Goal: Find specific page/section: Find specific page/section

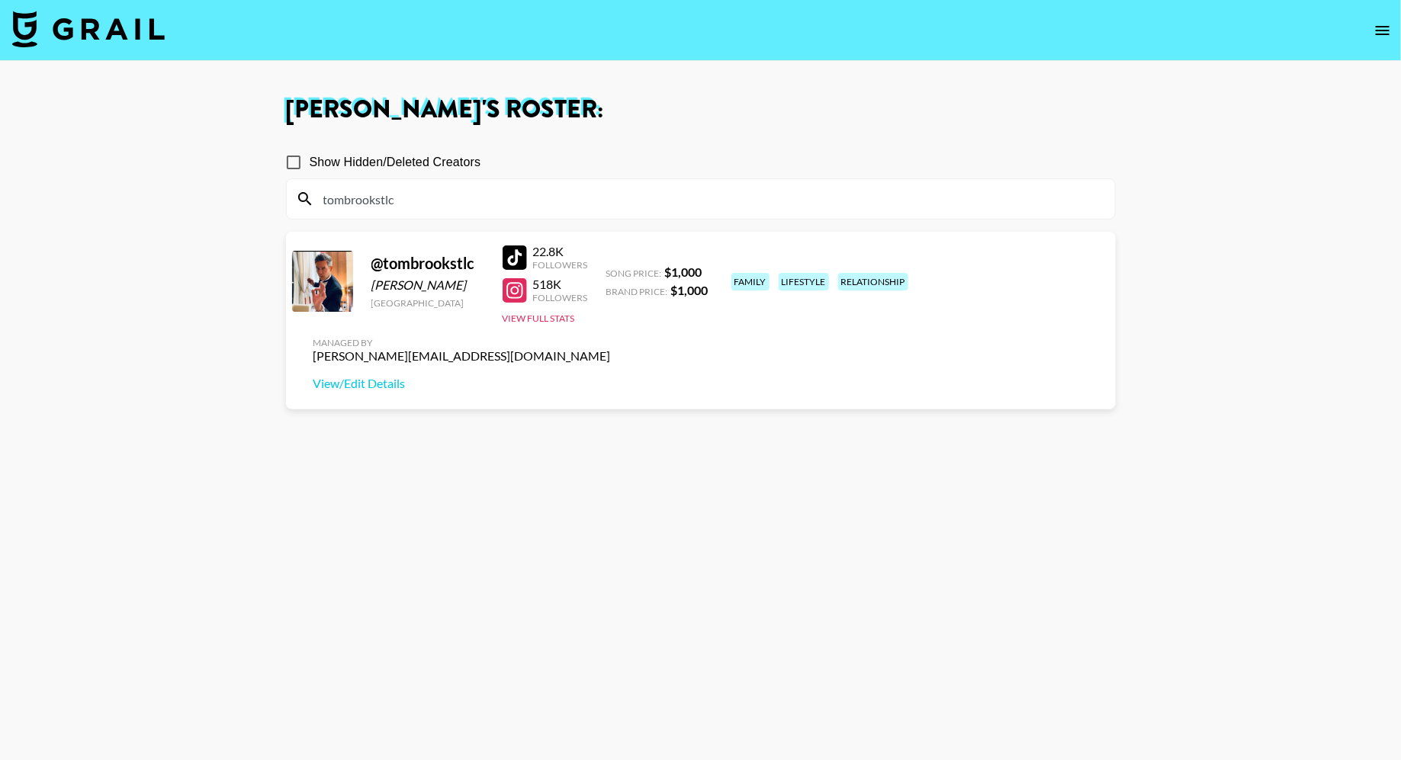
click at [146, 44] on img at bounding box center [88, 29] width 153 height 37
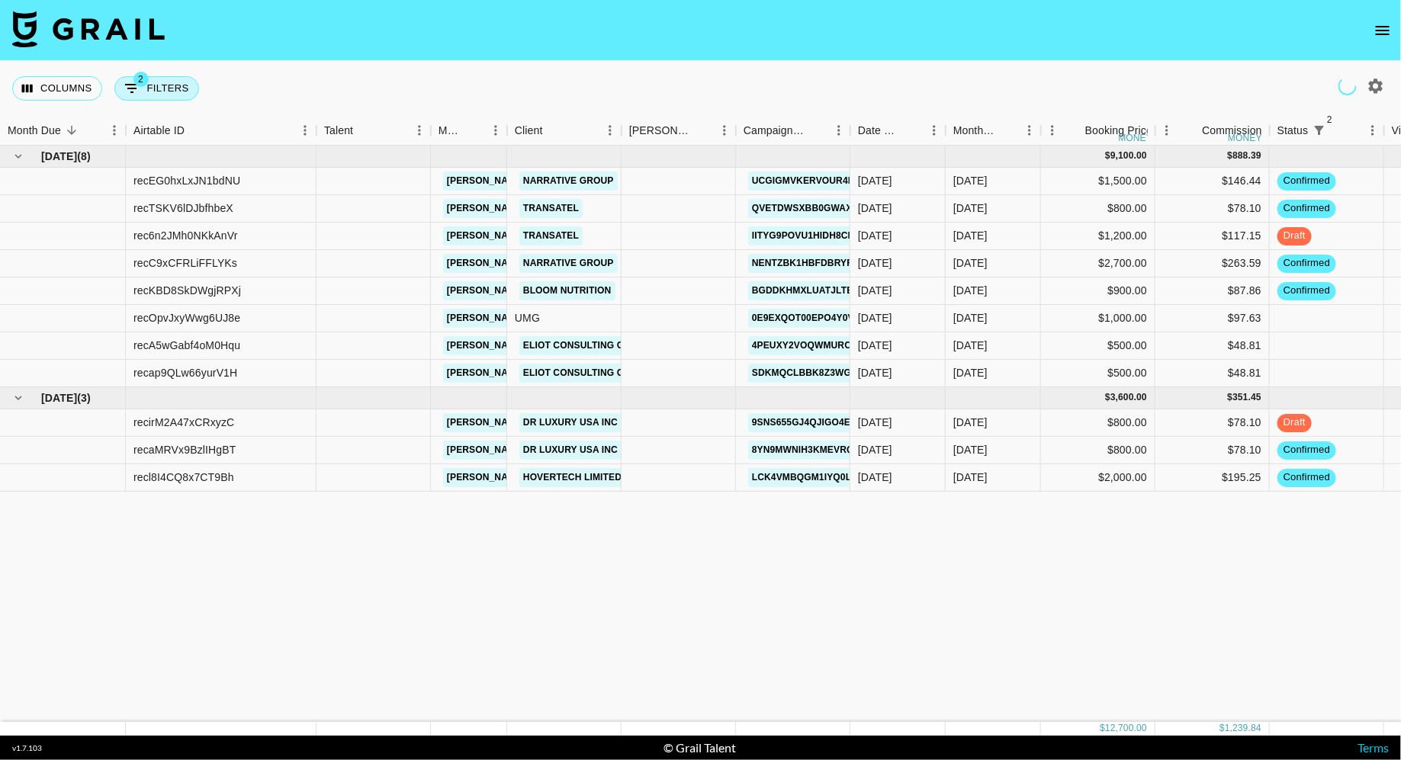
click at [162, 95] on button "2 Filters" at bounding box center [156, 88] width 85 height 24
select select "status"
select select "isNotAnyOf"
select select "status"
select select "not"
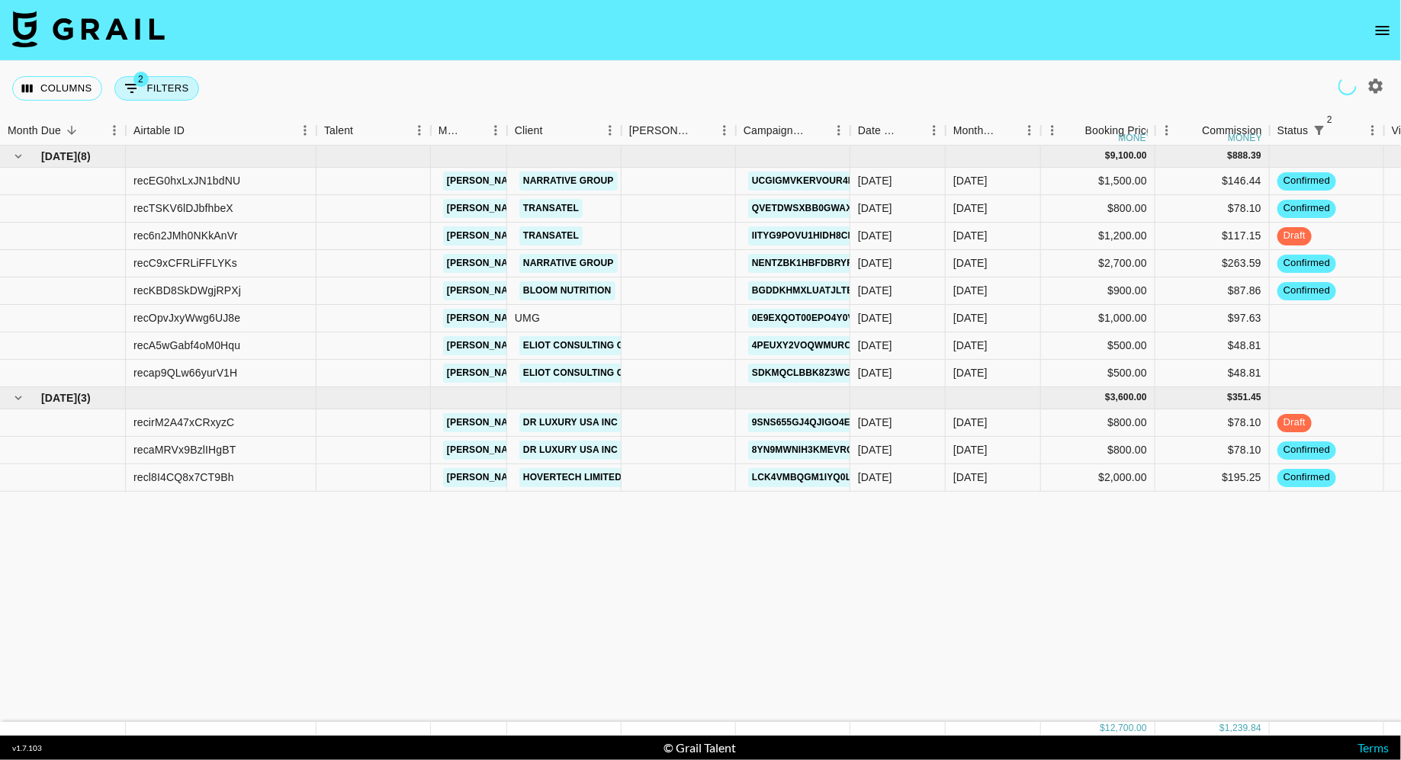
select select "approved"
select select "talentName"
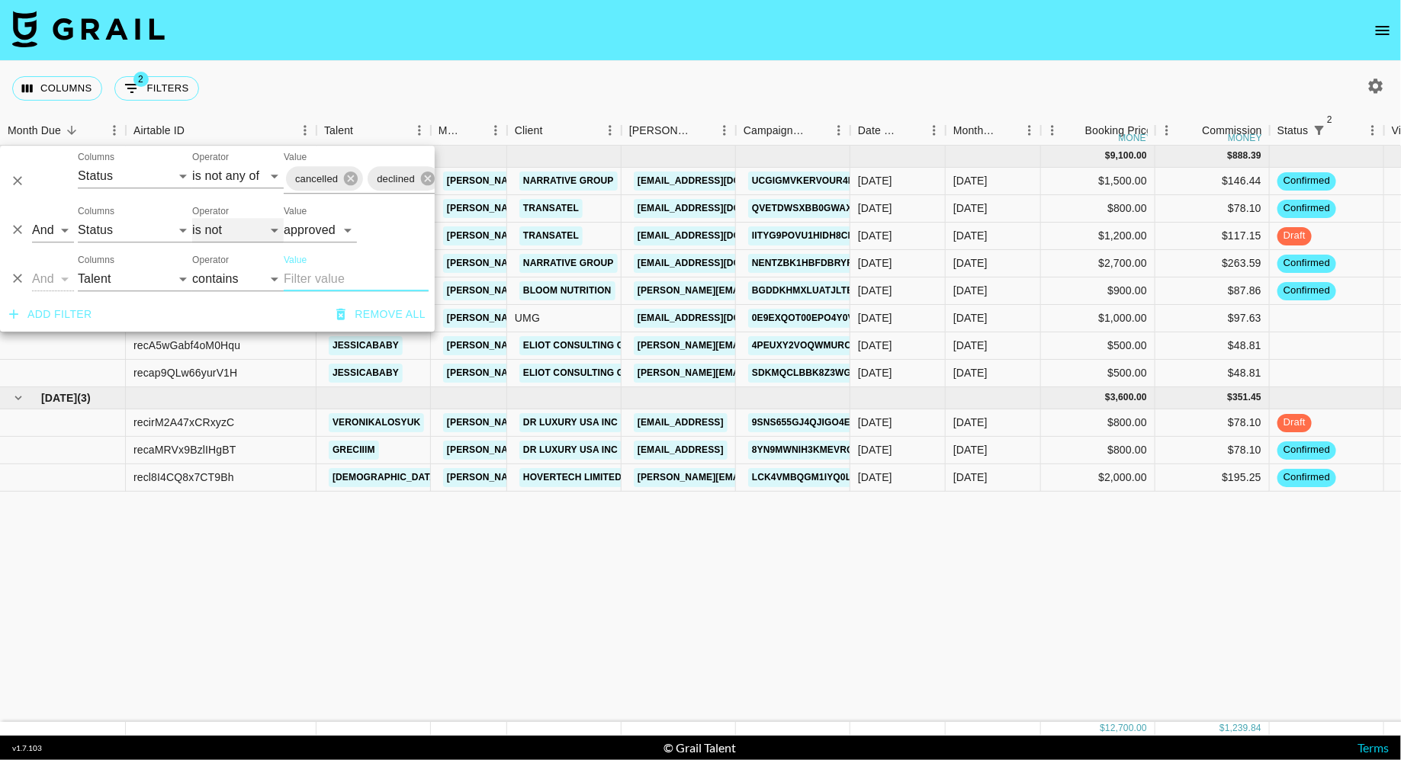
click at [213, 224] on select "is is not is any of is not any of" at bounding box center [238, 230] width 92 height 24
select select "is"
click at [192, 218] on select "is is not is any of is not any of" at bounding box center [238, 230] width 92 height 24
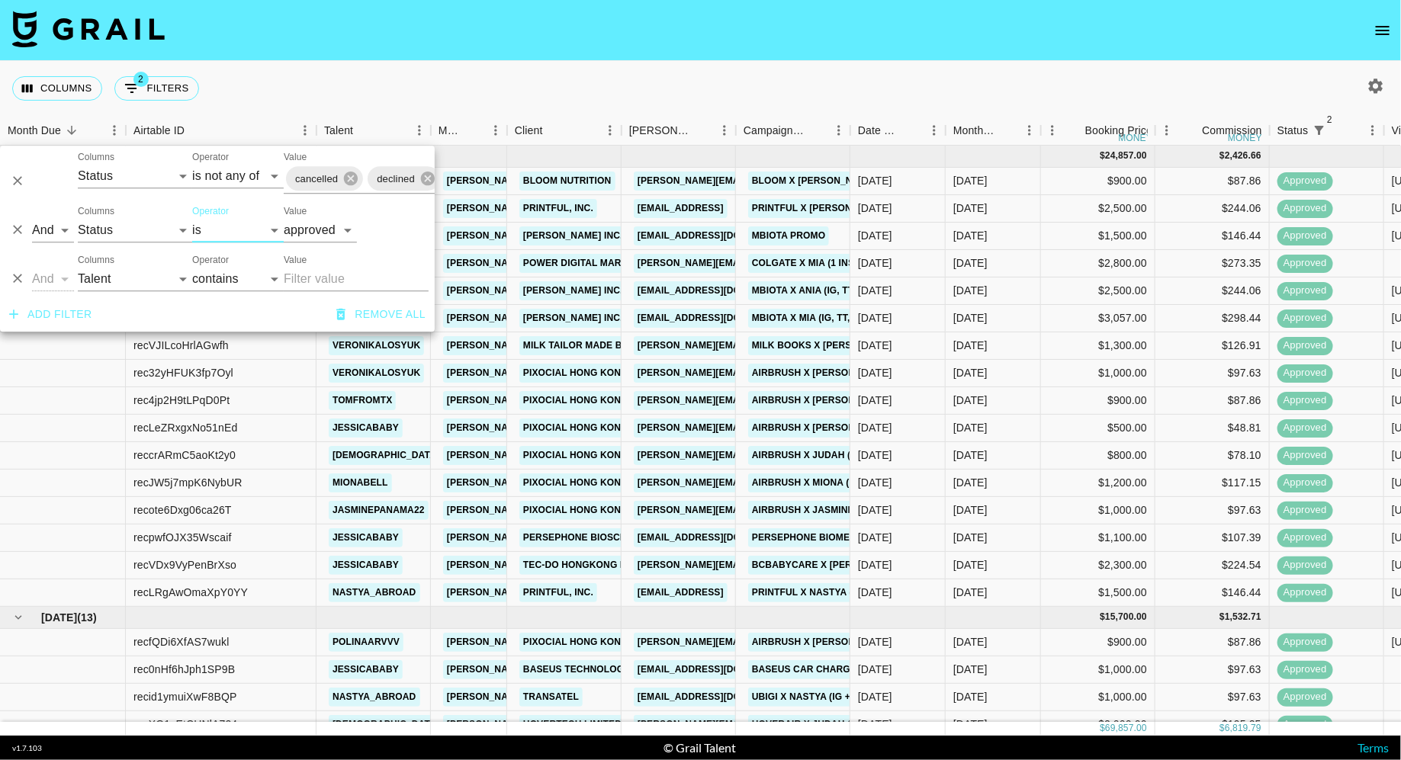
click at [487, 88] on div "Columns 2 Filters + Booking" at bounding box center [700, 88] width 1401 height 55
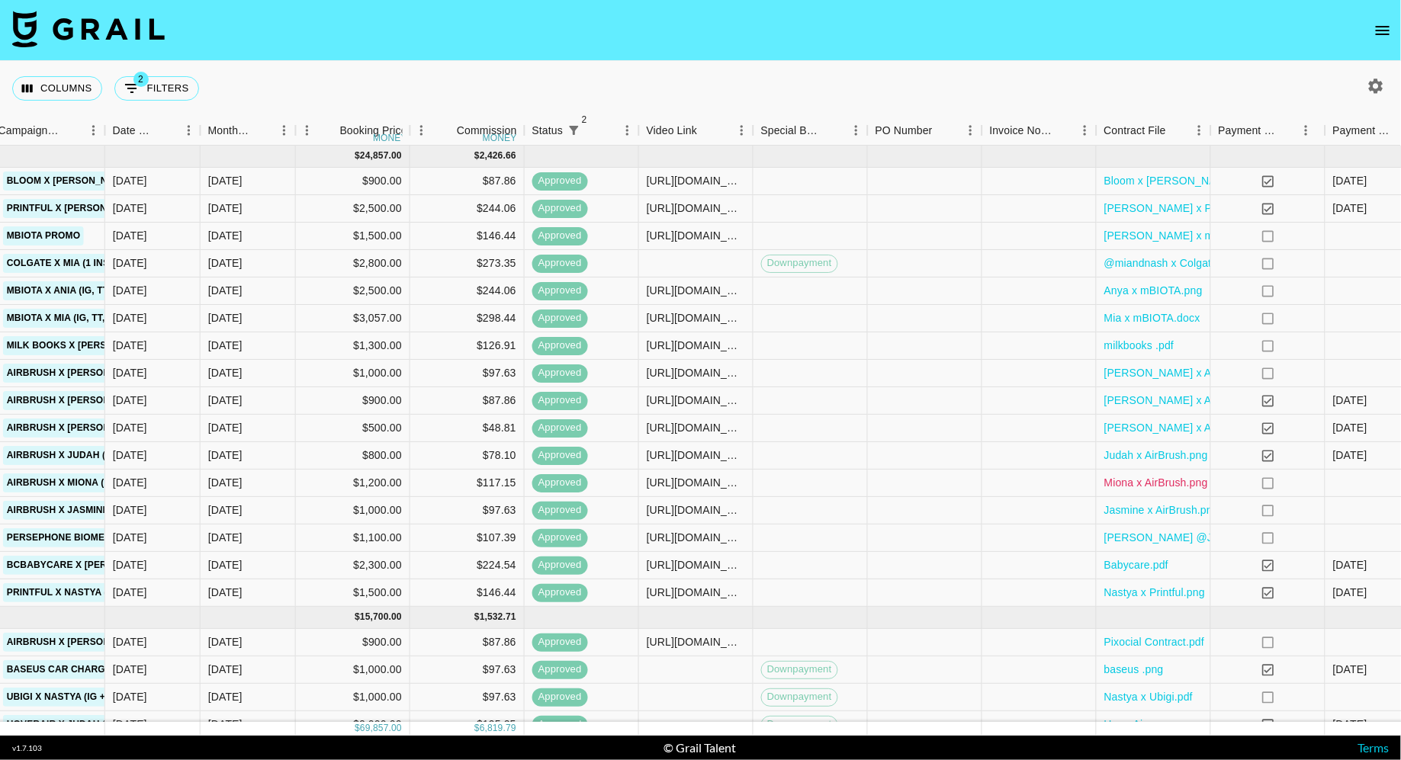
scroll to position [0, 959]
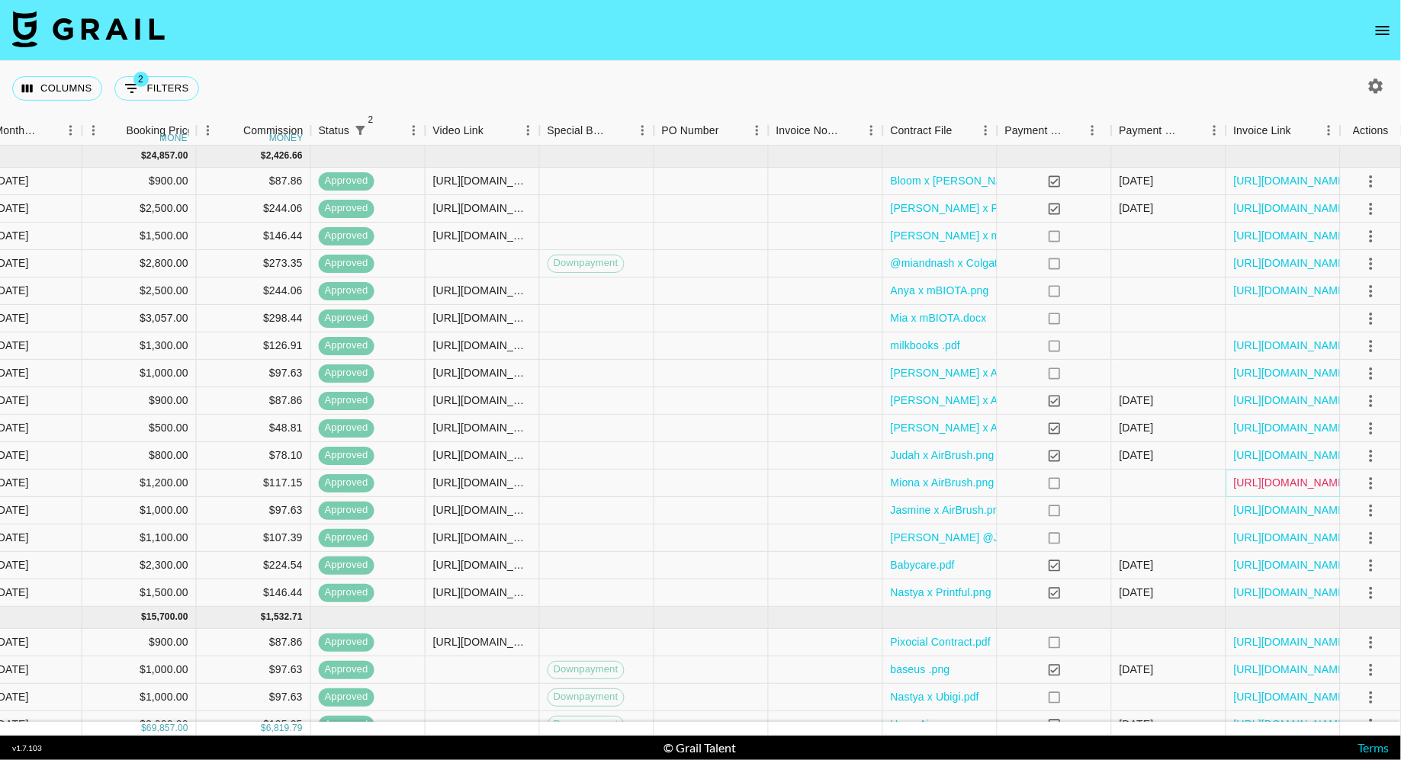
click at [1291, 481] on link "[URL][DOMAIN_NAME]" at bounding box center [1291, 482] width 115 height 15
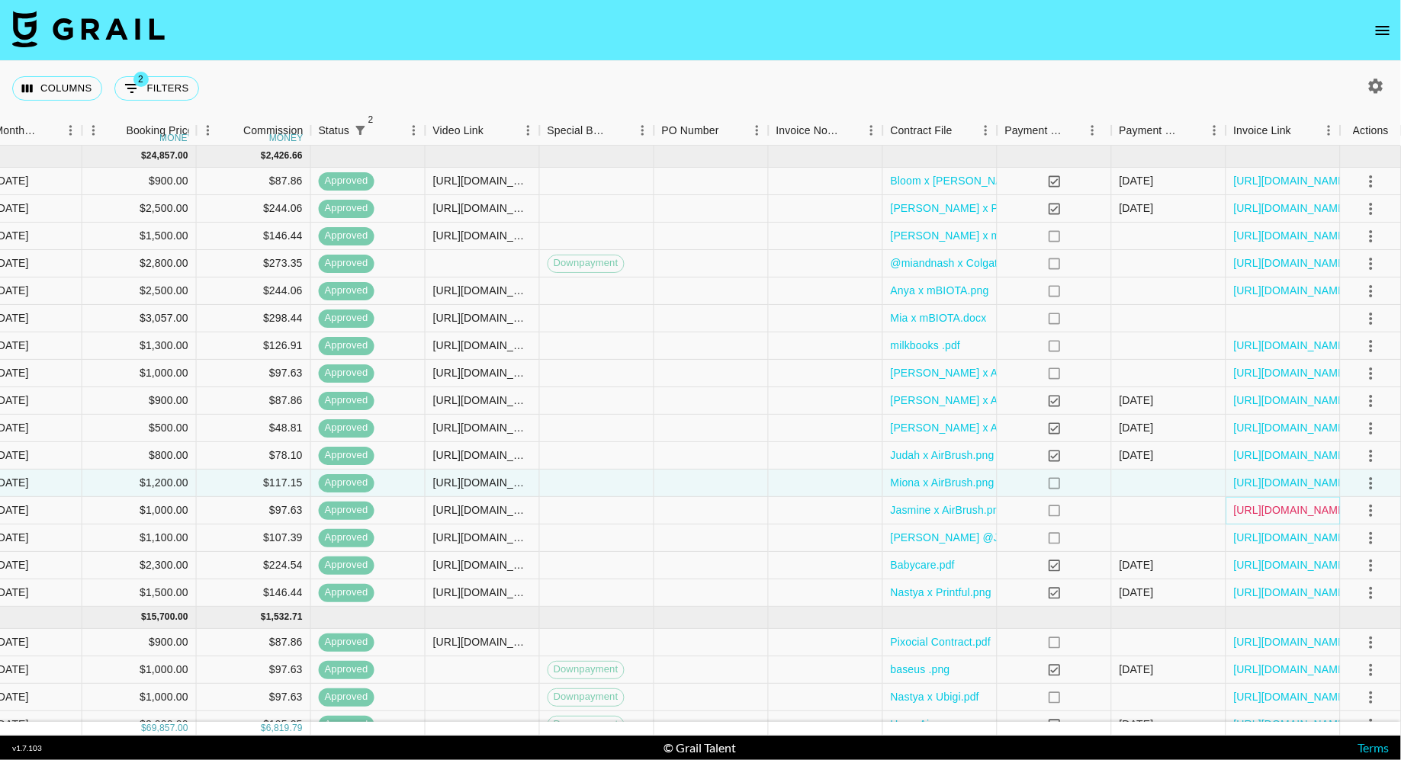
click at [1293, 515] on link "[URL][DOMAIN_NAME]" at bounding box center [1291, 510] width 115 height 15
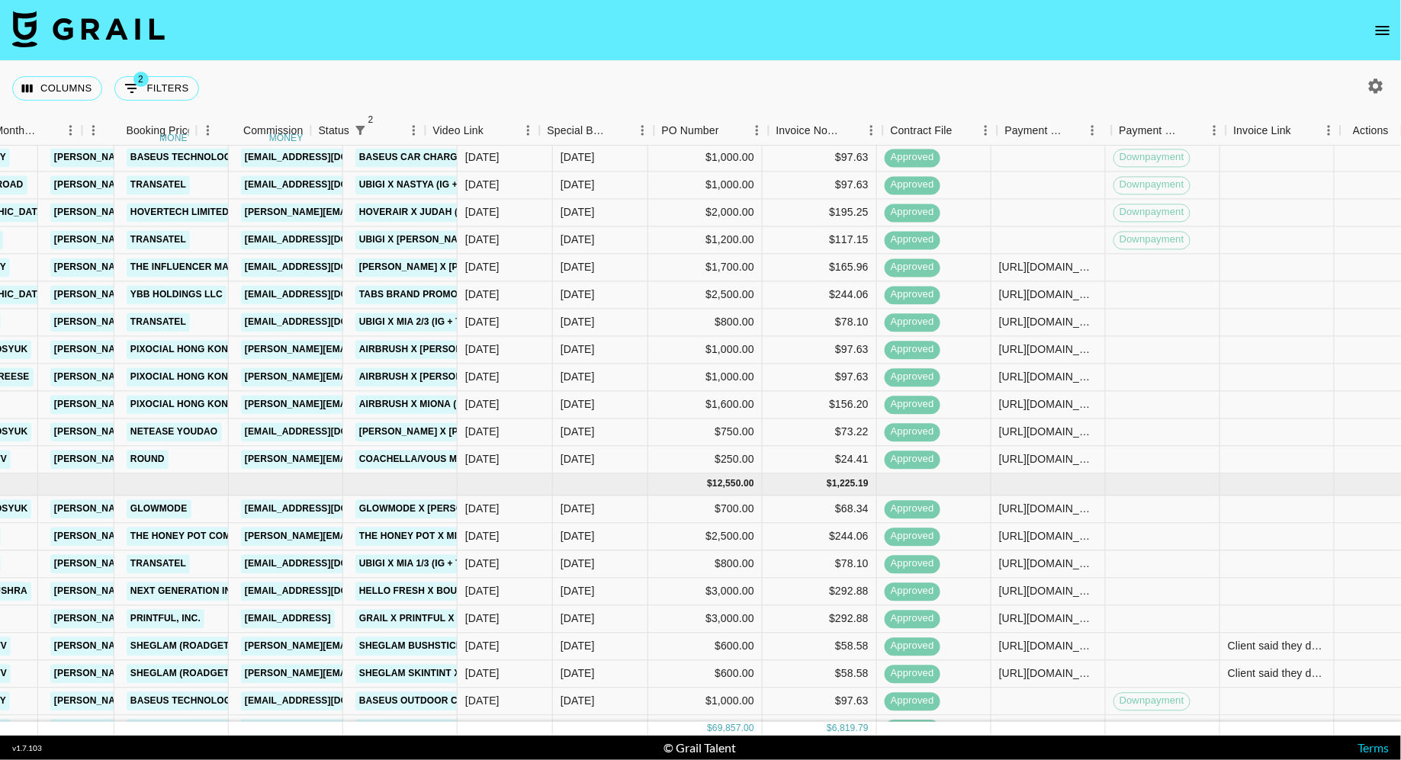
scroll to position [512, 959]
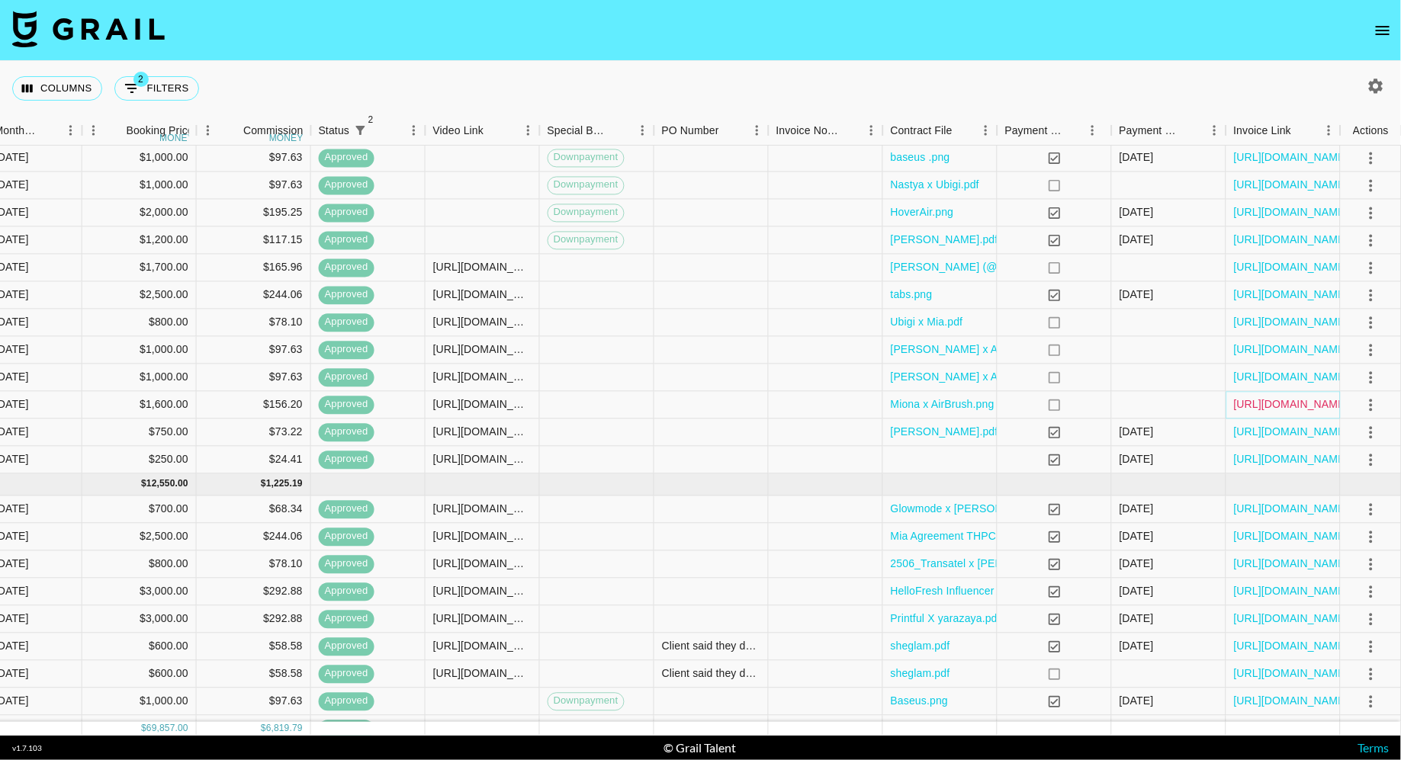
click at [1297, 401] on link "[URL][DOMAIN_NAME]" at bounding box center [1291, 404] width 115 height 15
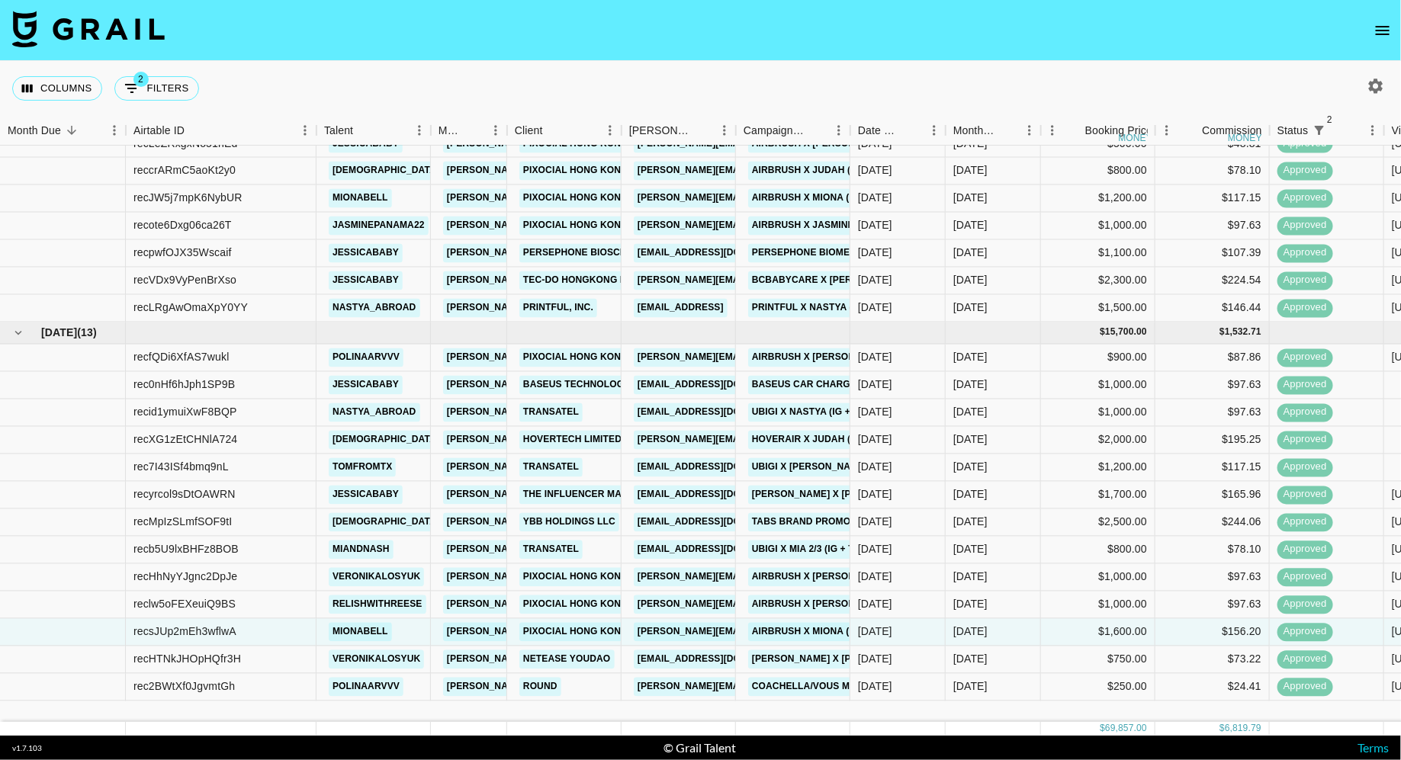
scroll to position [0, 0]
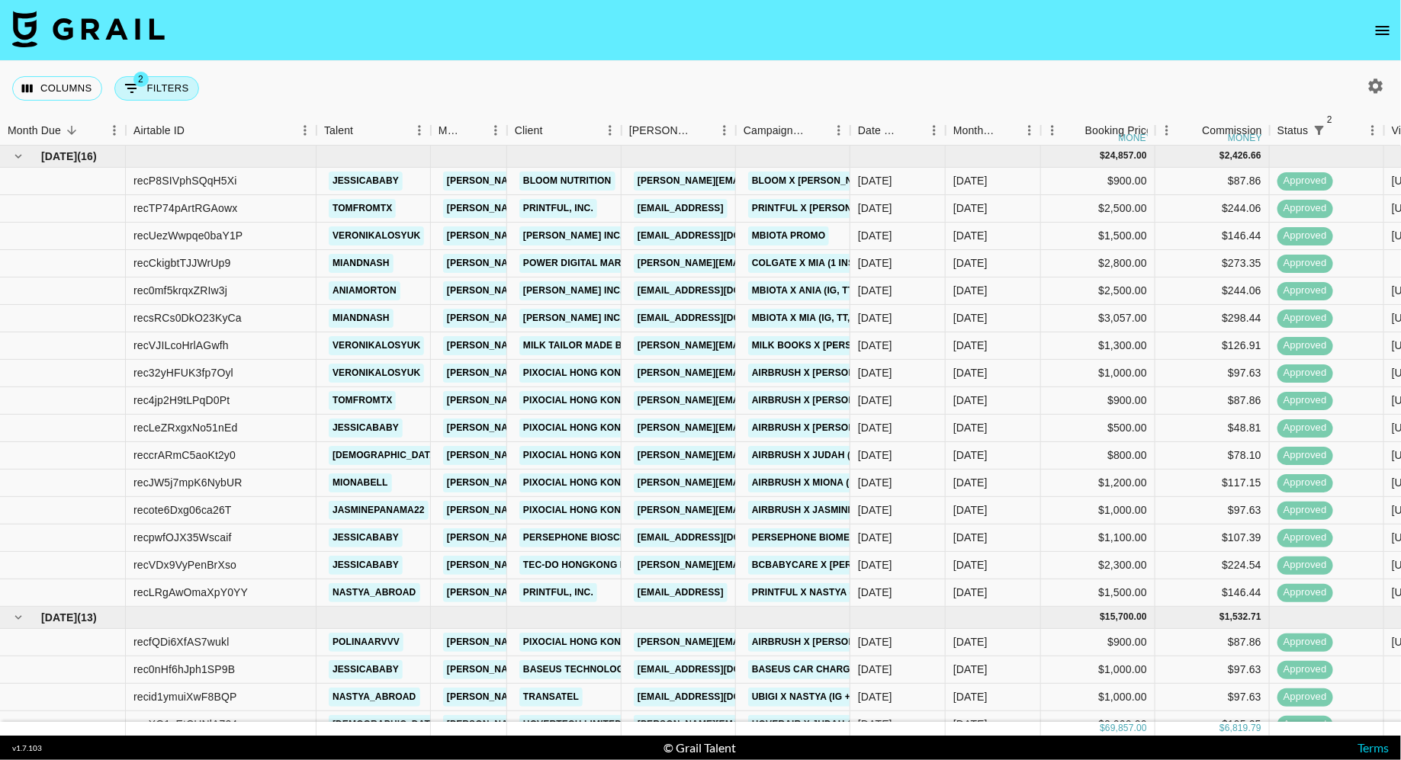
click at [164, 80] on button "2 Filters" at bounding box center [156, 88] width 85 height 24
select select "status"
select select "isNotAnyOf"
select select "status"
select select "approved"
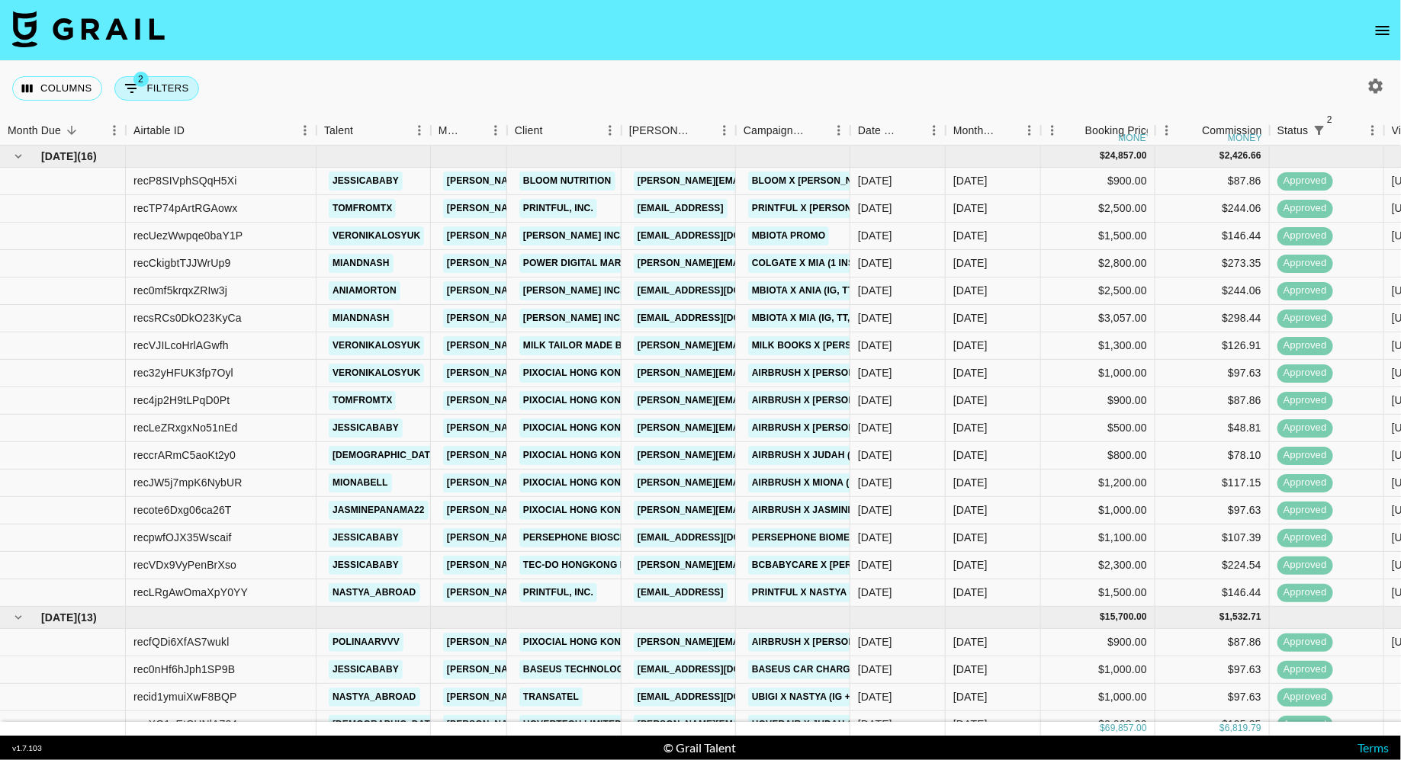
select select "talentName"
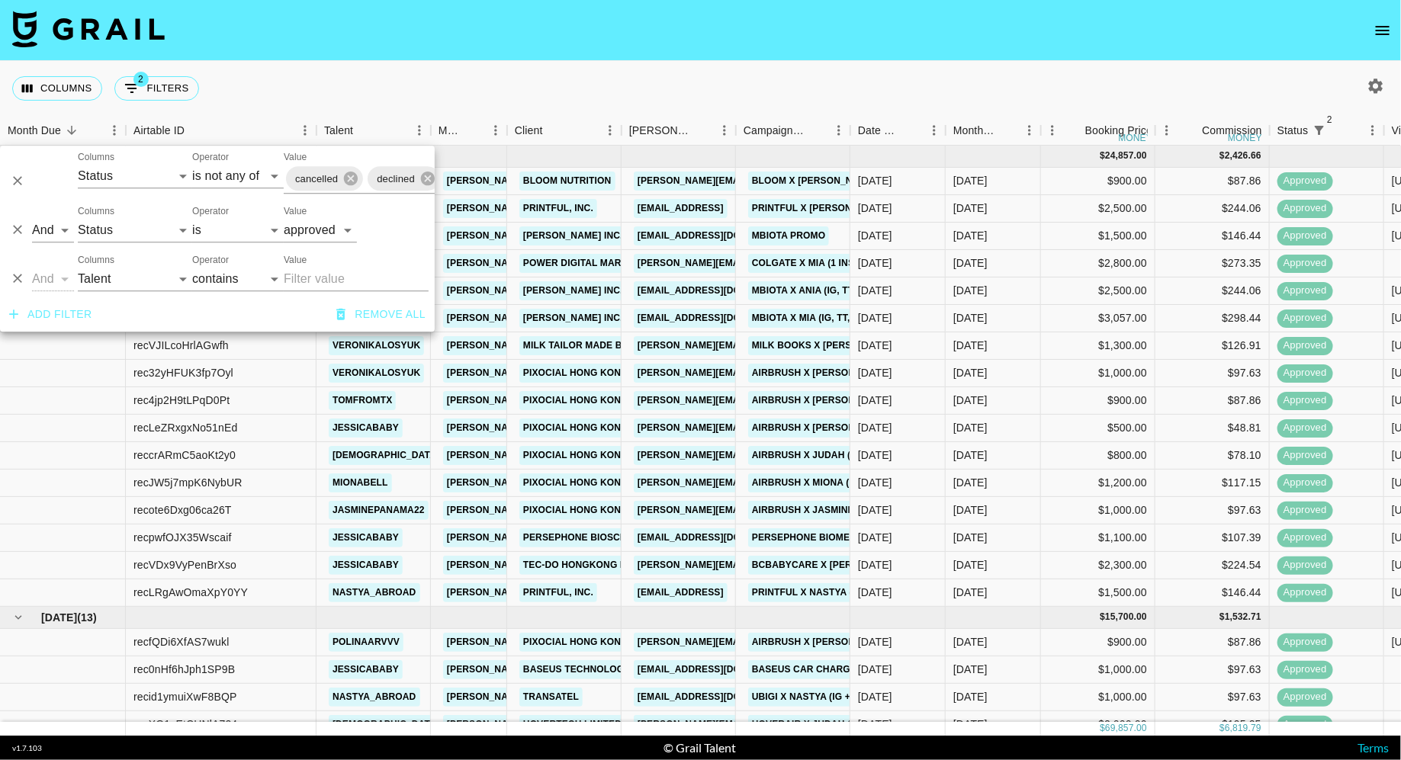
click at [532, 34] on nav at bounding box center [700, 30] width 1401 height 61
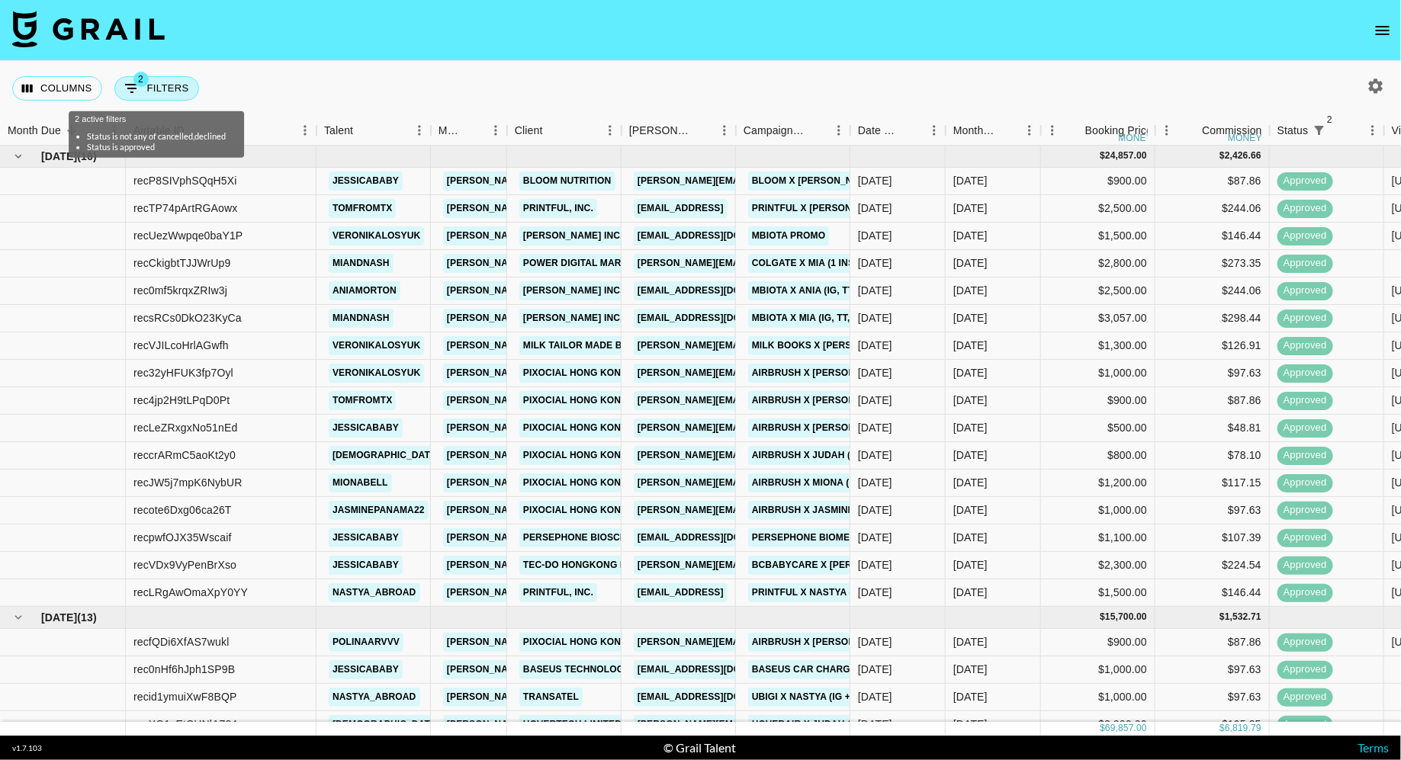
click at [150, 79] on button "2 Filters" at bounding box center [156, 88] width 85 height 24
select select "status"
select select "isNotAnyOf"
select select "status"
select select "approved"
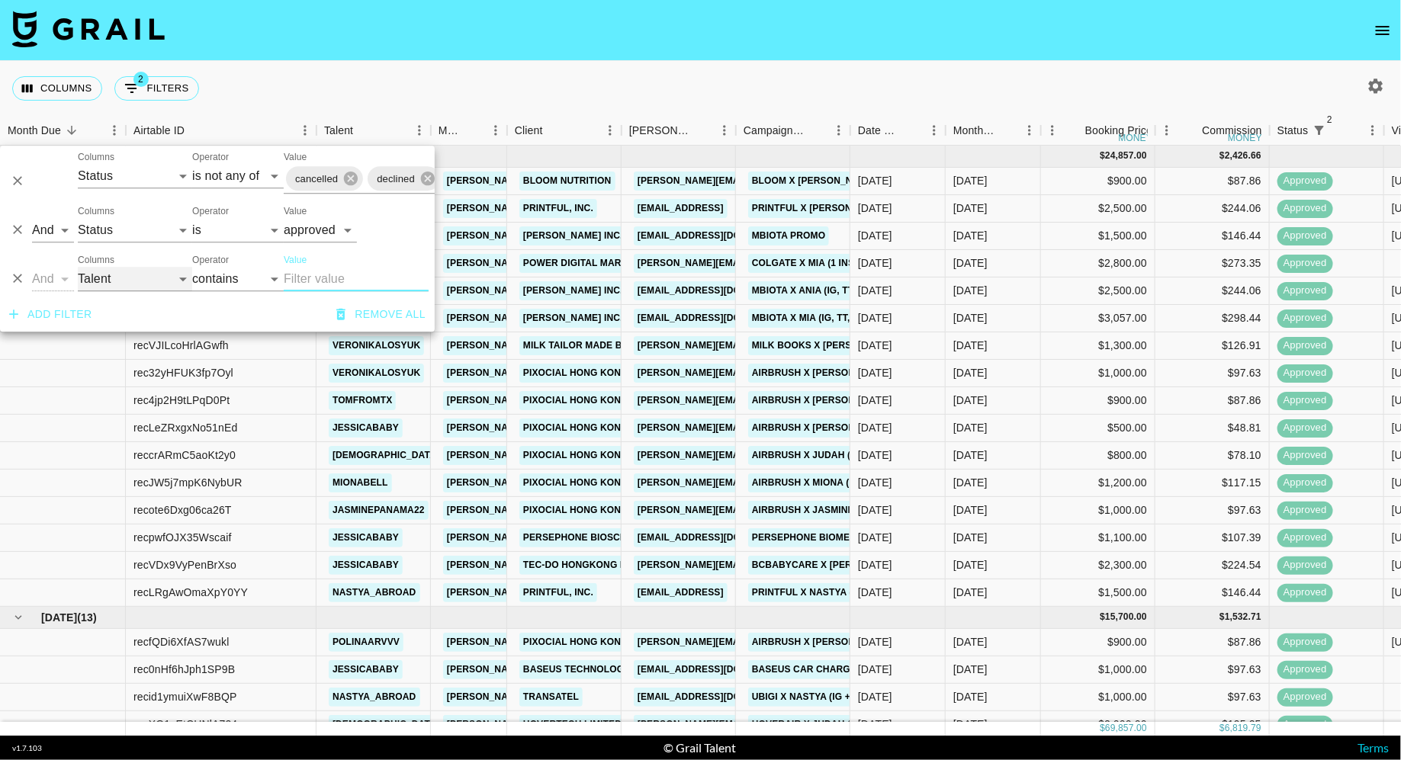
click at [143, 272] on select "Grail Platform ID Airtable ID Talent Manager Client [PERSON_NAME] Campaign (Typ…" at bounding box center [135, 279] width 114 height 24
select select "bookerId"
click at [78, 267] on select "Grail Platform ID Airtable ID Talent Manager Client [PERSON_NAME] Campaign (Typ…" at bounding box center [135, 279] width 114 height 24
select select "is"
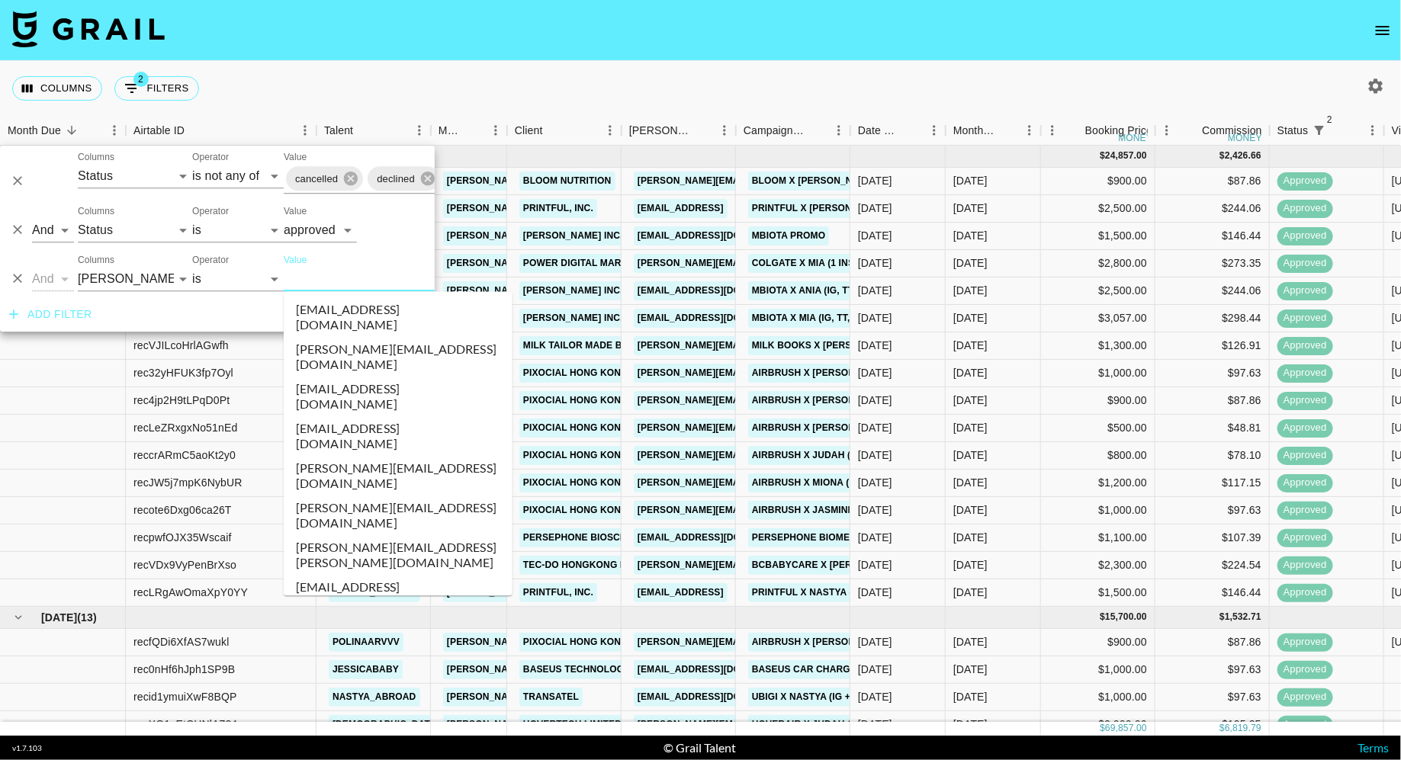
click at [307, 282] on input "Value" at bounding box center [387, 279] width 206 height 24
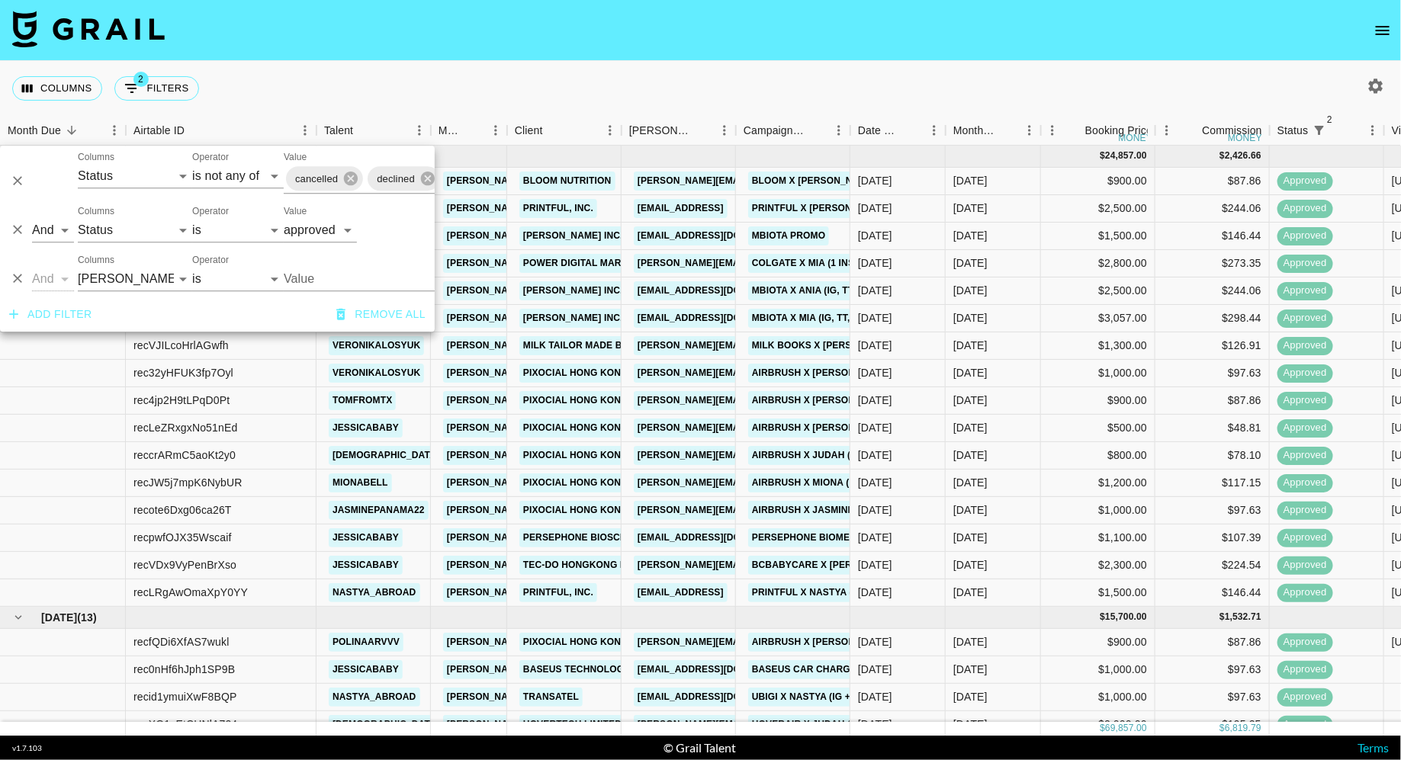
click at [307, 282] on input "Value" at bounding box center [387, 279] width 206 height 24
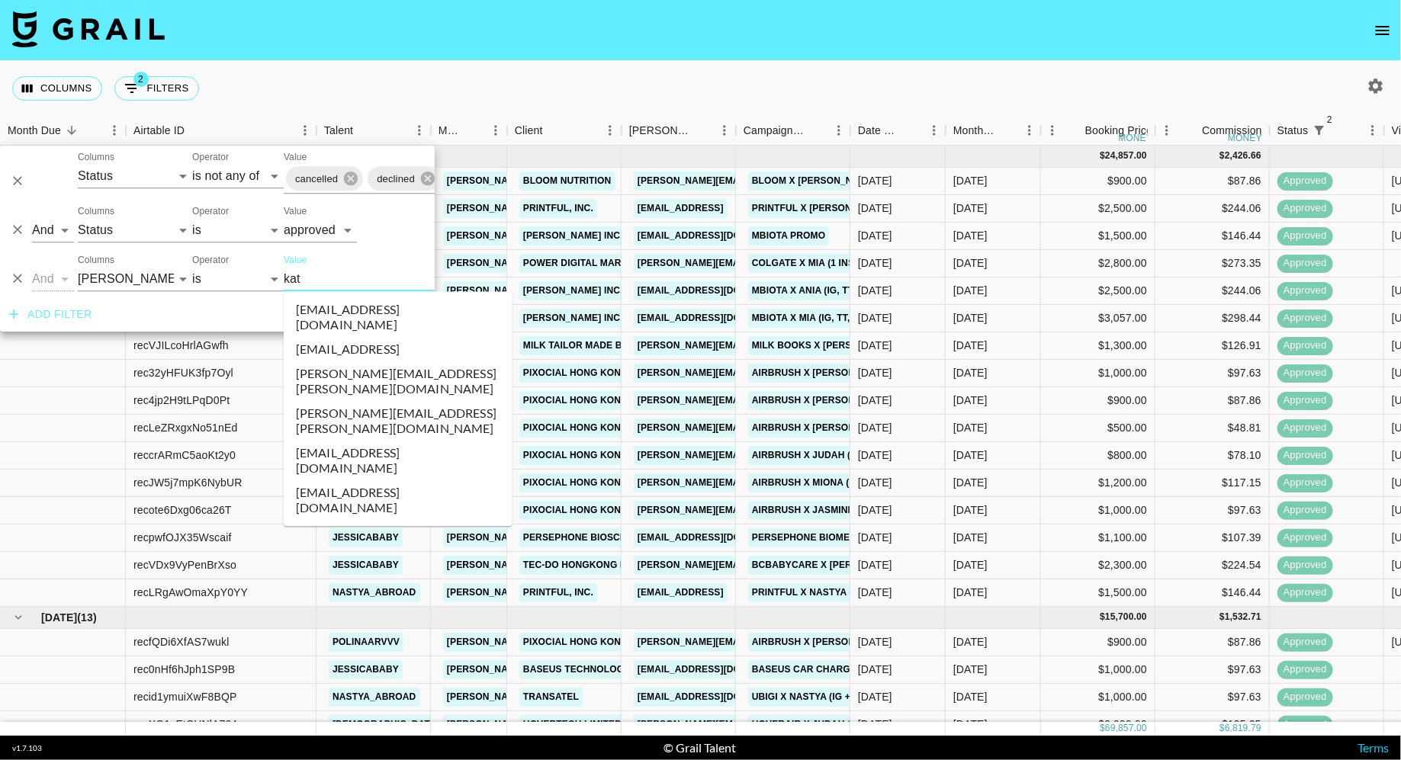
type input "[DEMOGRAPHIC_DATA]"
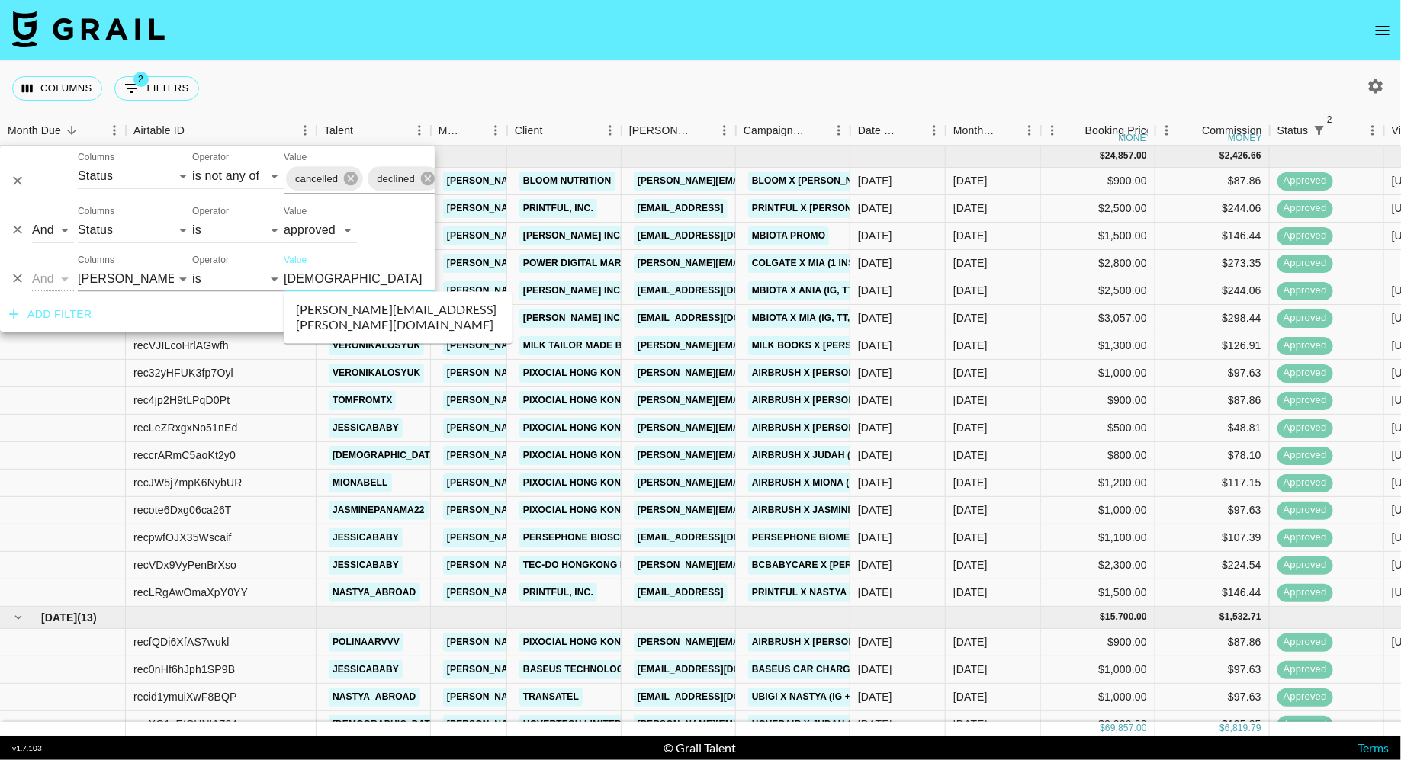
click at [358, 308] on li "[PERSON_NAME][EMAIL_ADDRESS][PERSON_NAME][DOMAIN_NAME]" at bounding box center [398, 318] width 229 height 40
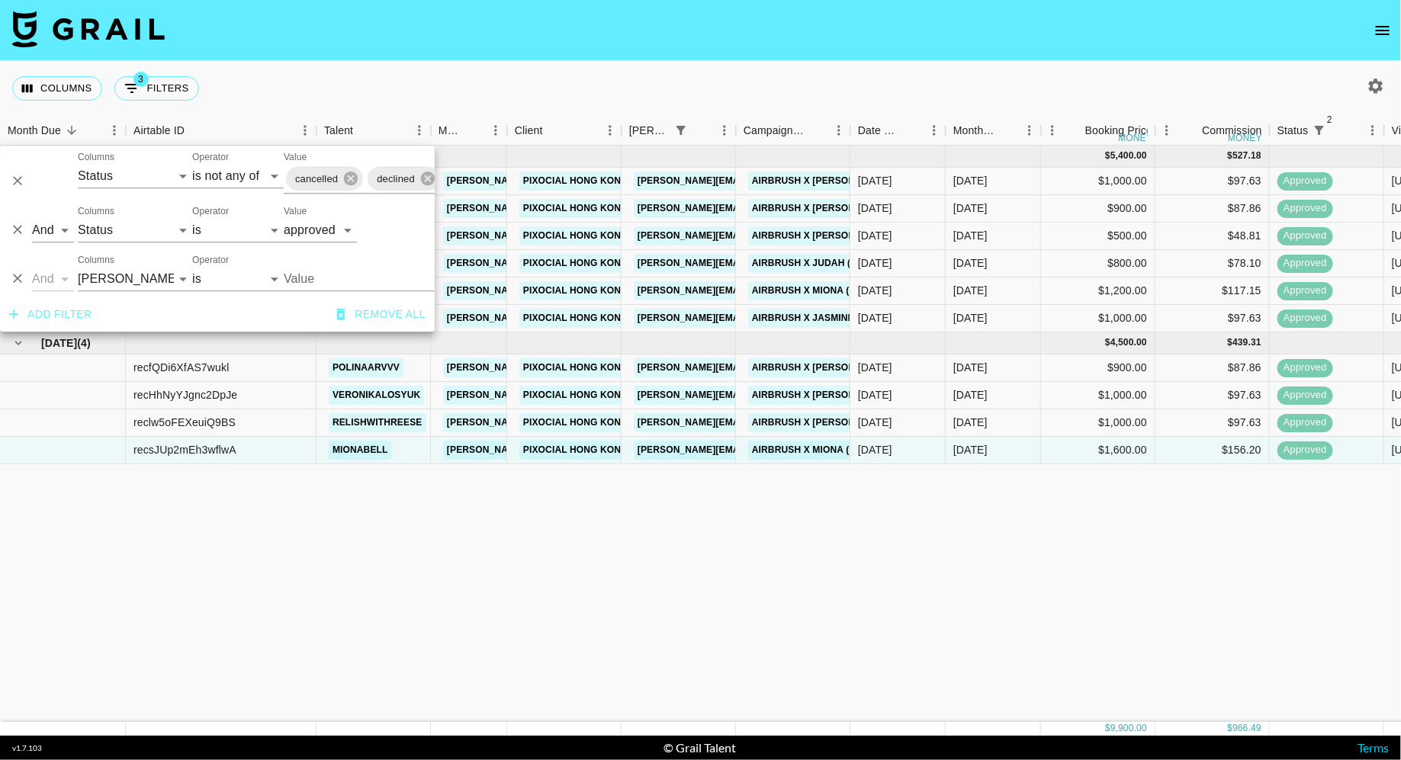
type input "[PERSON_NAME][EMAIL_ADDRESS][PERSON_NAME][DOMAIN_NAME]"
click at [584, 81] on div "Columns 3 Filters + Booking" at bounding box center [700, 88] width 1401 height 55
